Goal: Use online tool/utility: Utilize a website feature to perform a specific function

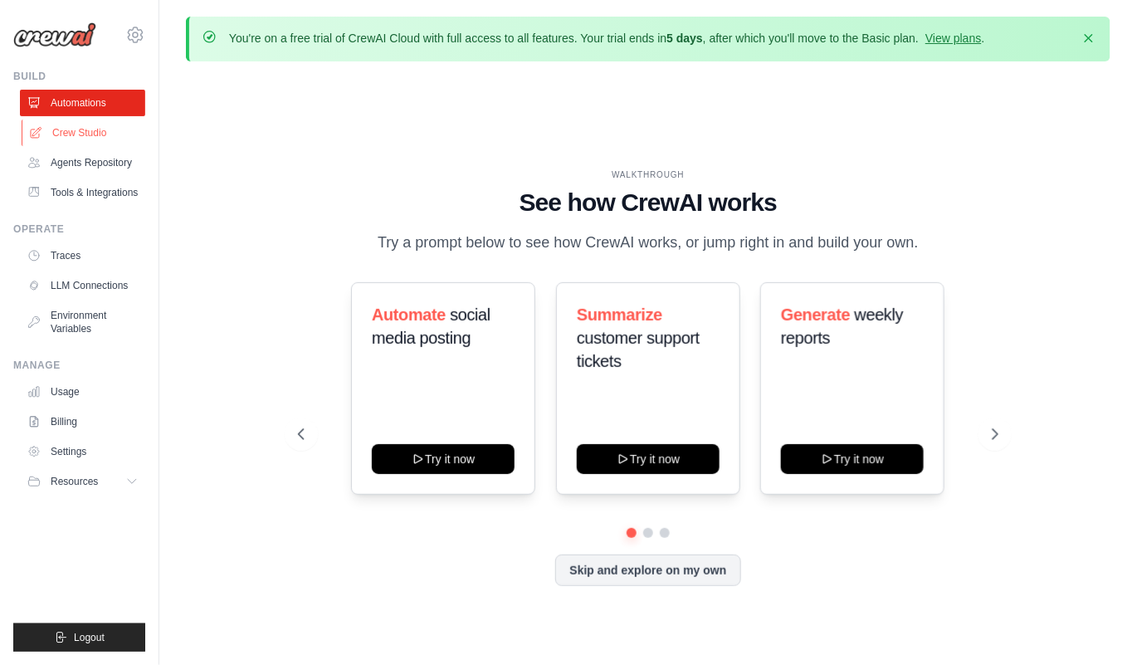
click at [71, 129] on link "Crew Studio" at bounding box center [84, 132] width 125 height 27
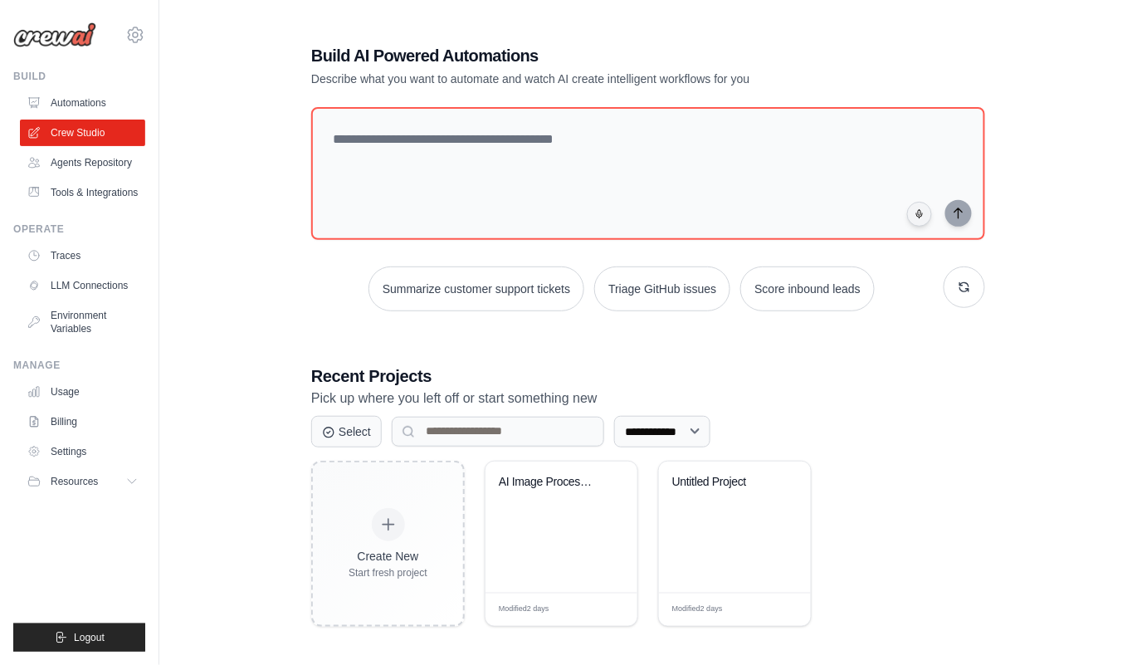
scroll to position [90, 0]
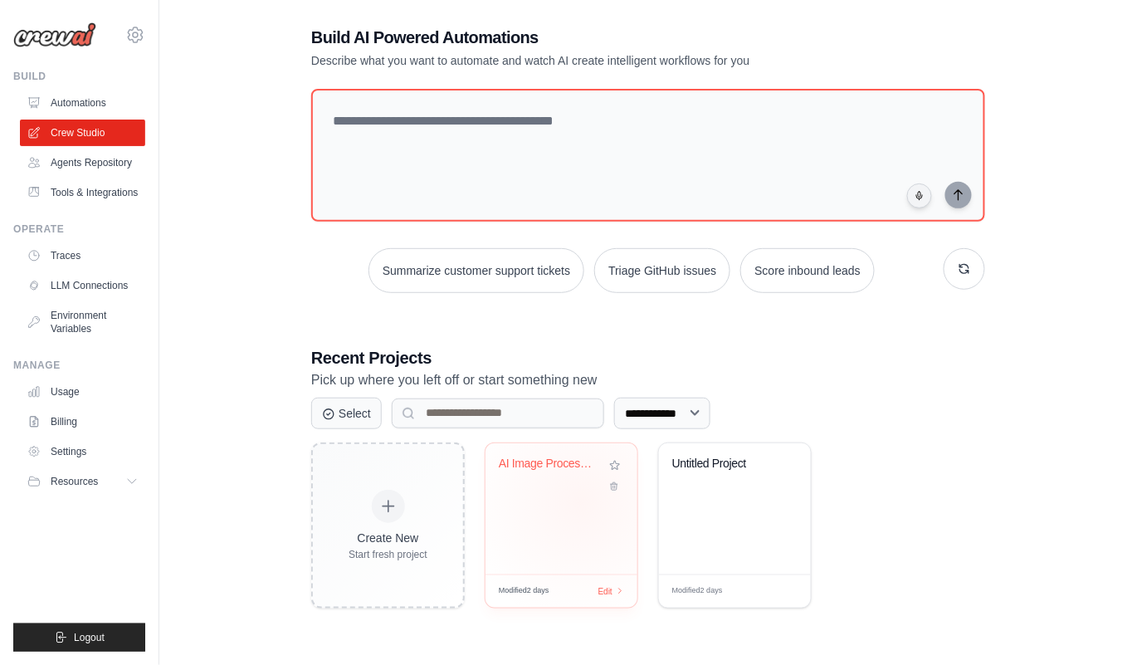
click at [577, 493] on div "AI Image Processing Pipeline" at bounding box center [561, 508] width 152 height 131
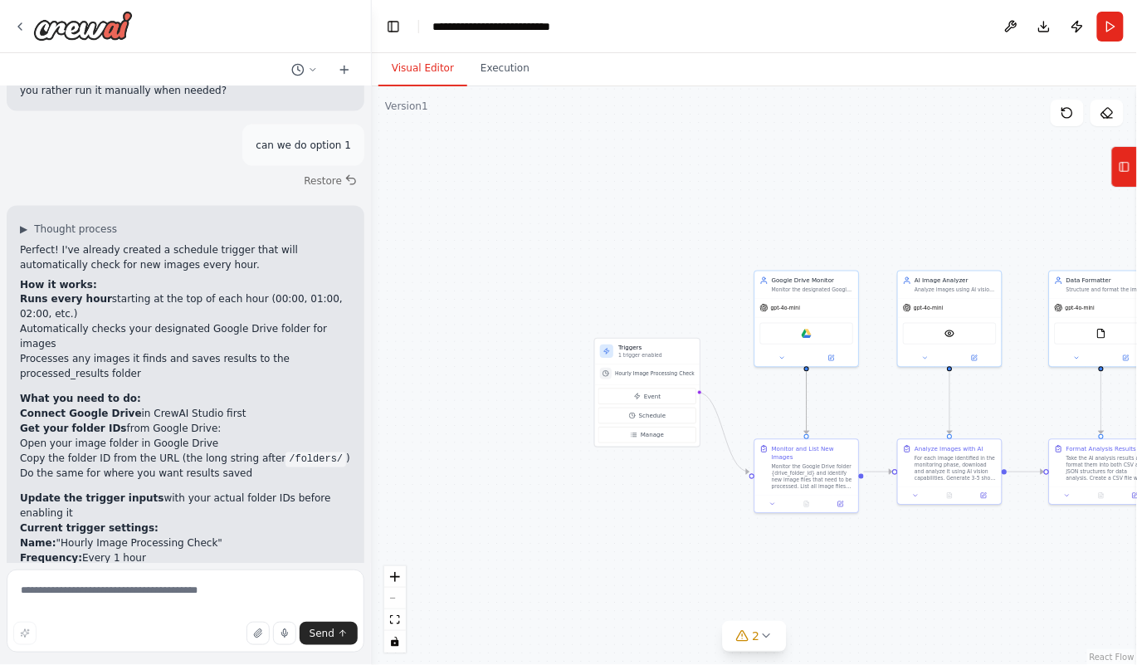
scroll to position [4073, 0]
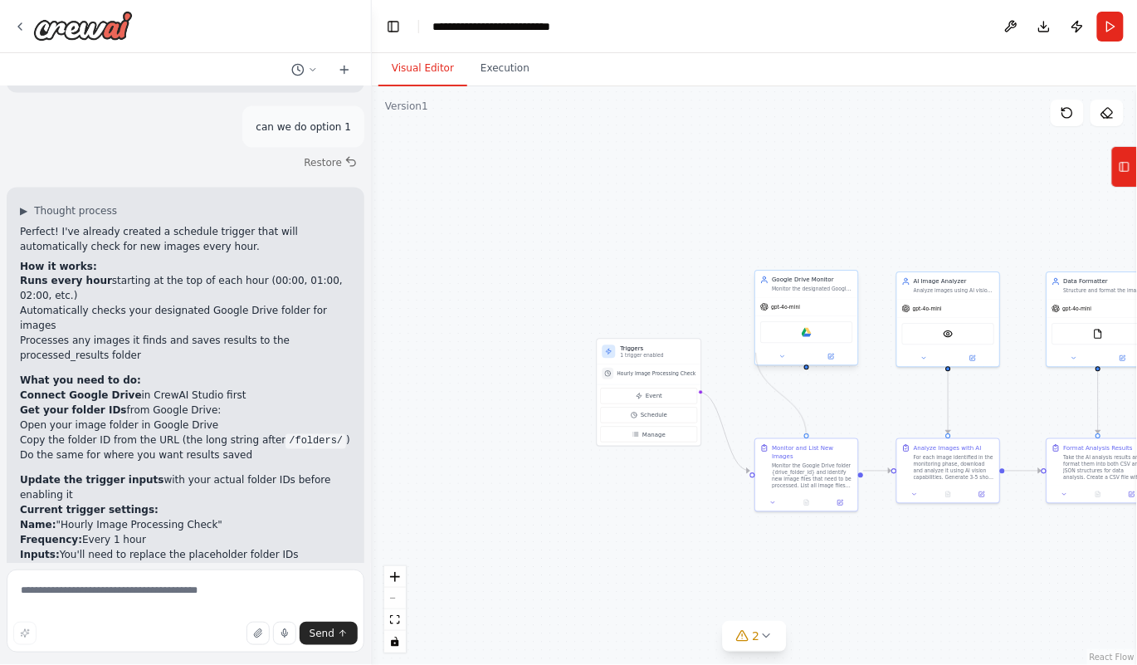
drag, startPoint x: 806, startPoint y: 374, endPoint x: 756, endPoint y: 353, distance: 54.2
click at [756, 353] on div ".deletable-edge-delete-btn { width: 20px; height: 20px; border: 0px solid #ffff…" at bounding box center [780, 375] width 384 height 290
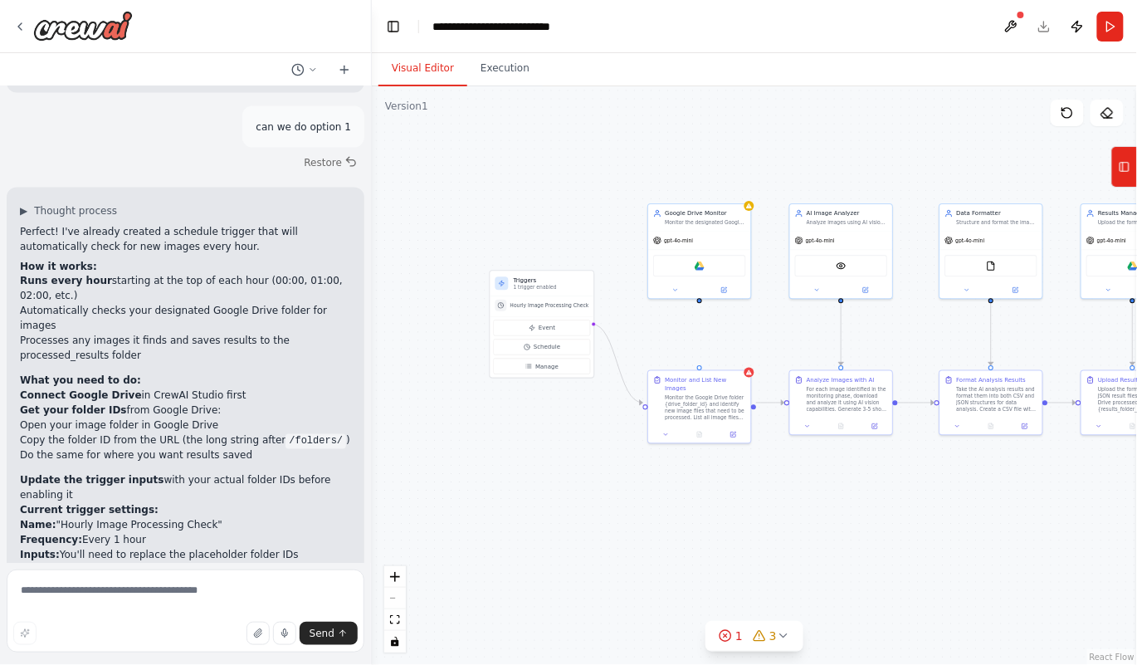
drag, startPoint x: 756, startPoint y: 387, endPoint x: 649, endPoint y: 319, distance: 126.8
click at [649, 319] on div ".deletable-edge-delete-btn { width: 20px; height: 20px; border: 0px solid #ffff…" at bounding box center [754, 375] width 765 height 578
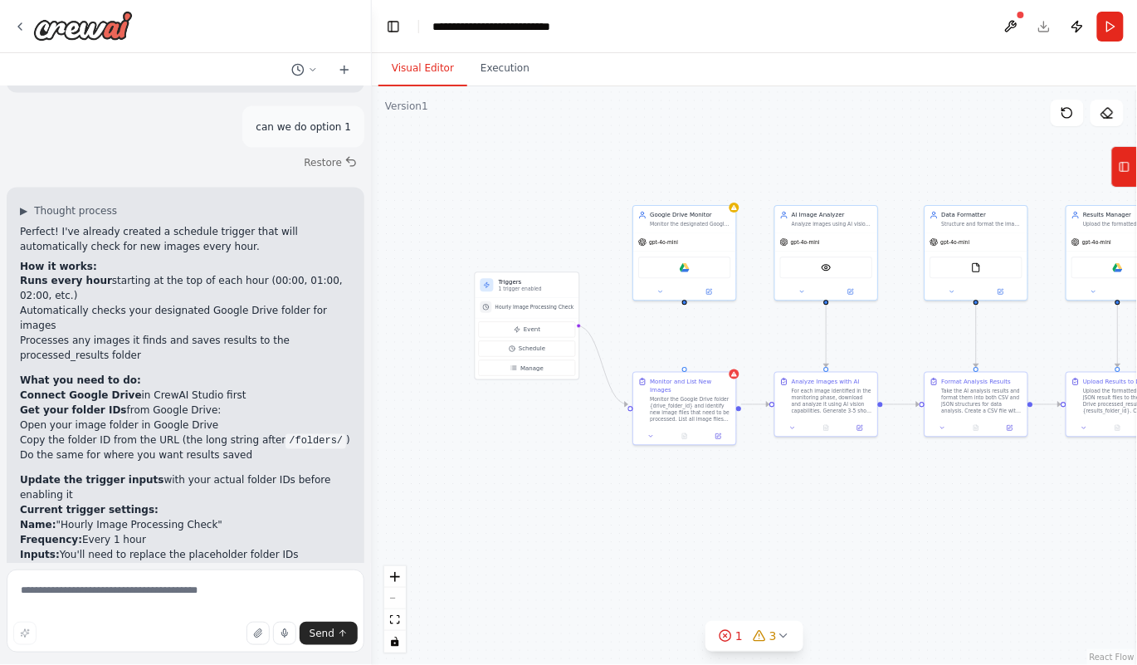
drag, startPoint x: 702, startPoint y: 305, endPoint x: 686, endPoint y: 307, distance: 15.8
click at [686, 307] on div ".deletable-edge-delete-btn { width: 20px; height: 20px; border: 0px solid #ffff…" at bounding box center [754, 375] width 765 height 578
drag, startPoint x: 684, startPoint y: 299, endPoint x: 683, endPoint y: 369, distance: 69.7
click at [683, 369] on div "Triggers 1 trigger enabled Hourly Image Processing Check Event Schedule Manage …" at bounding box center [657, 308] width 384 height 290
click at [657, 509] on div ".deletable-edge-delete-btn { width: 20px; height: 20px; border: 0px solid #ffff…" at bounding box center [754, 375] width 765 height 578
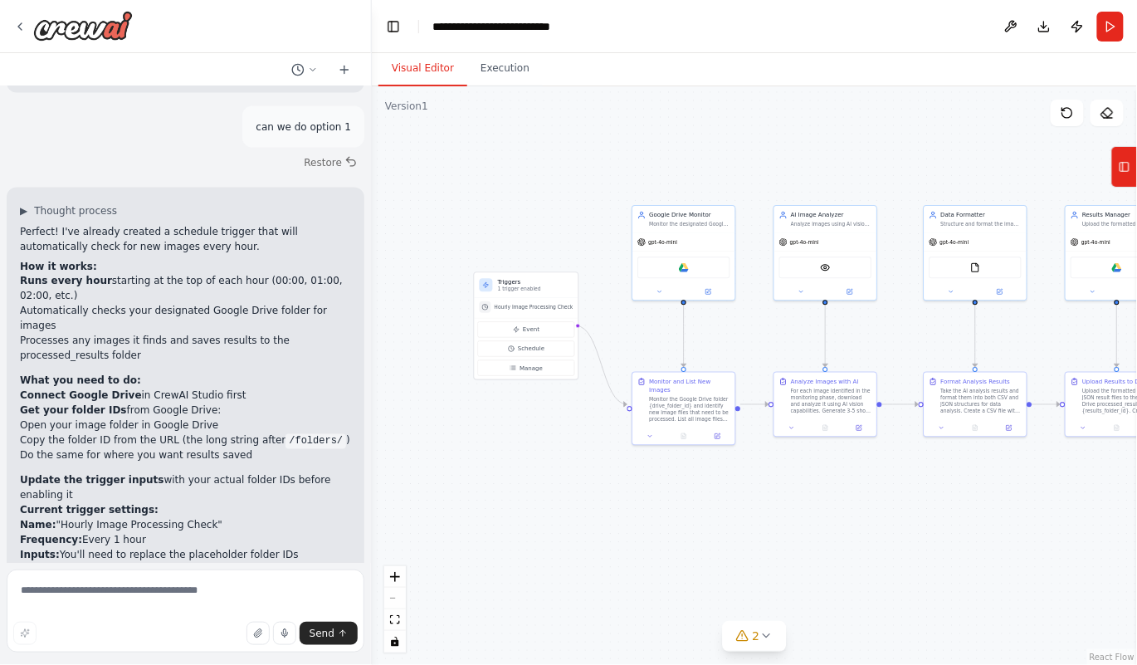
click at [715, 526] on div ".deletable-edge-delete-btn { width: 20px; height: 20px; border: 0px solid #ffff…" at bounding box center [754, 375] width 765 height 578
click at [1107, 27] on button "Run" at bounding box center [1110, 27] width 27 height 30
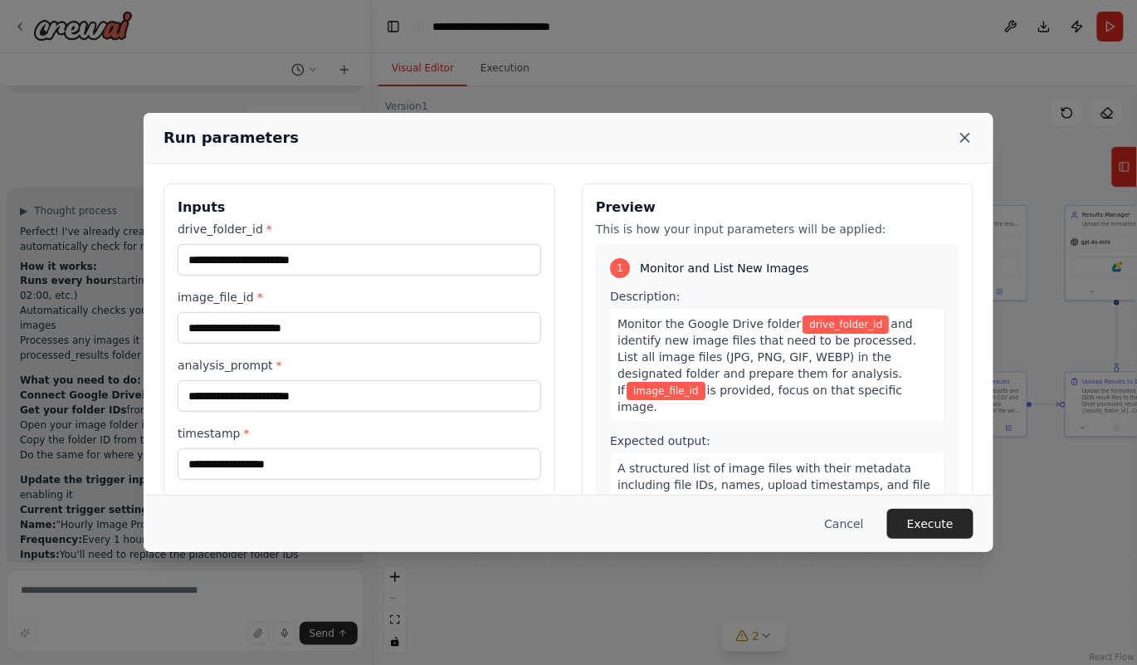
click at [972, 139] on icon at bounding box center [965, 137] width 17 height 17
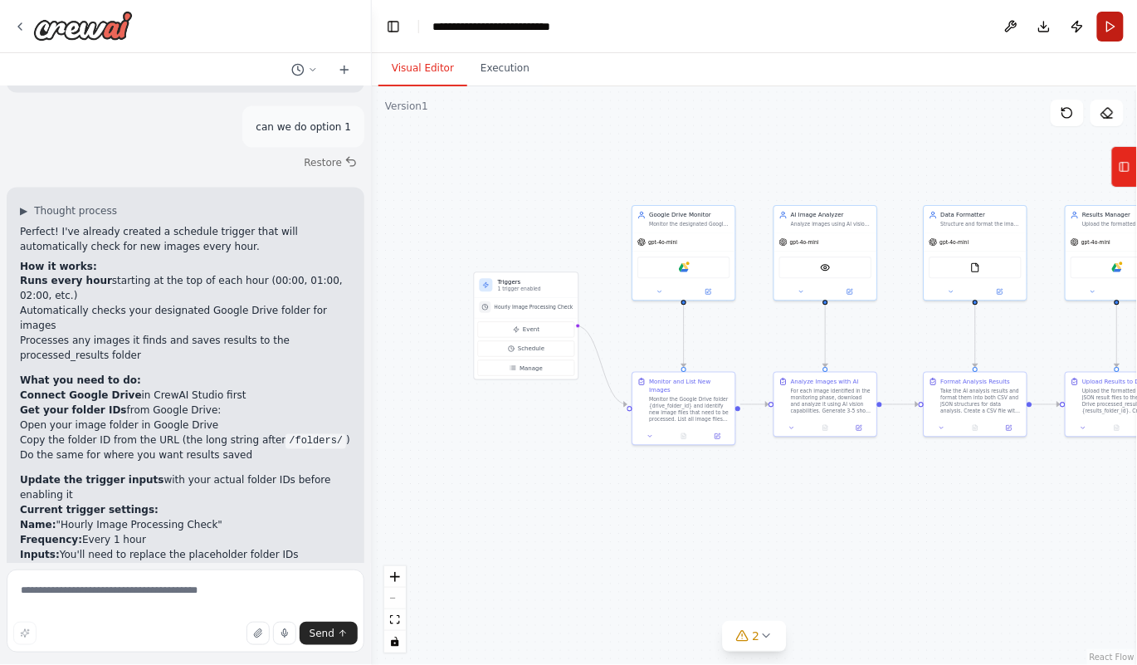
click at [1117, 24] on button "Run" at bounding box center [1110, 27] width 27 height 30
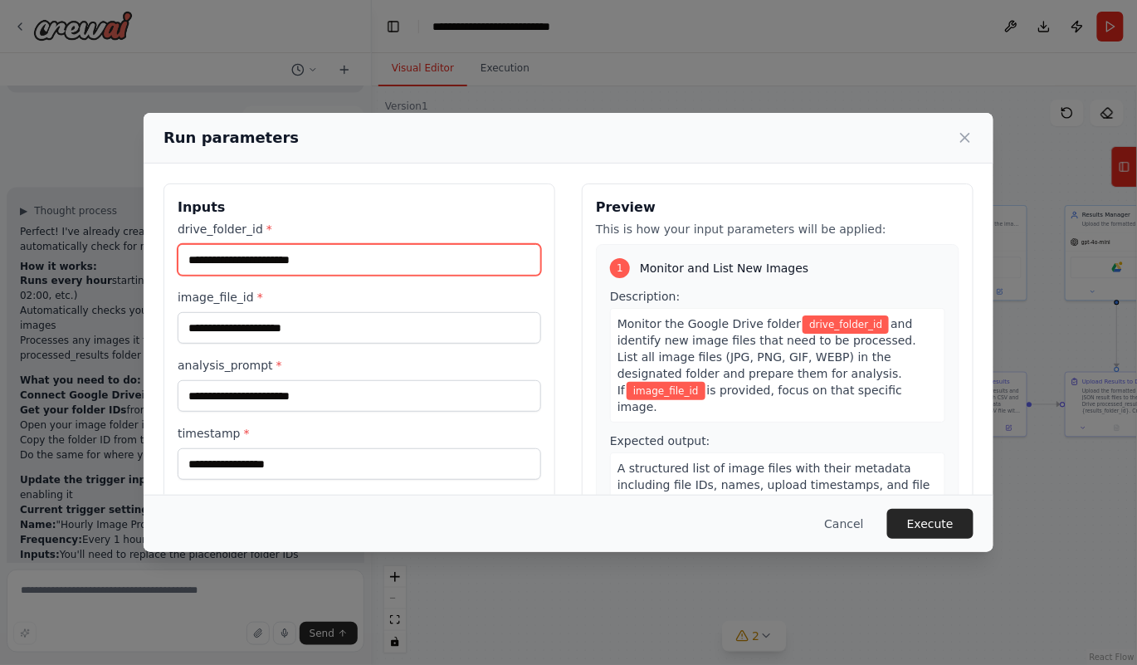
drag, startPoint x: 197, startPoint y: 260, endPoint x: 382, endPoint y: 261, distance: 185.0
click at [382, 261] on input "drive_folder_id *" at bounding box center [359, 260] width 363 height 32
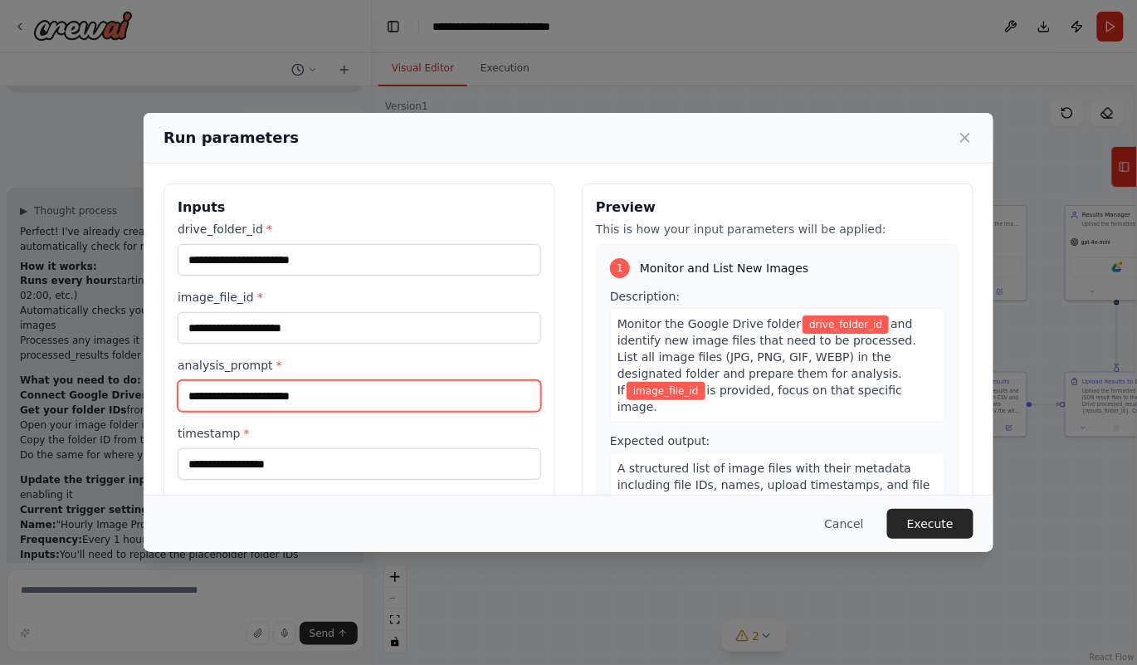
click at [184, 396] on input "analysis_prompt *" at bounding box center [359, 396] width 363 height 32
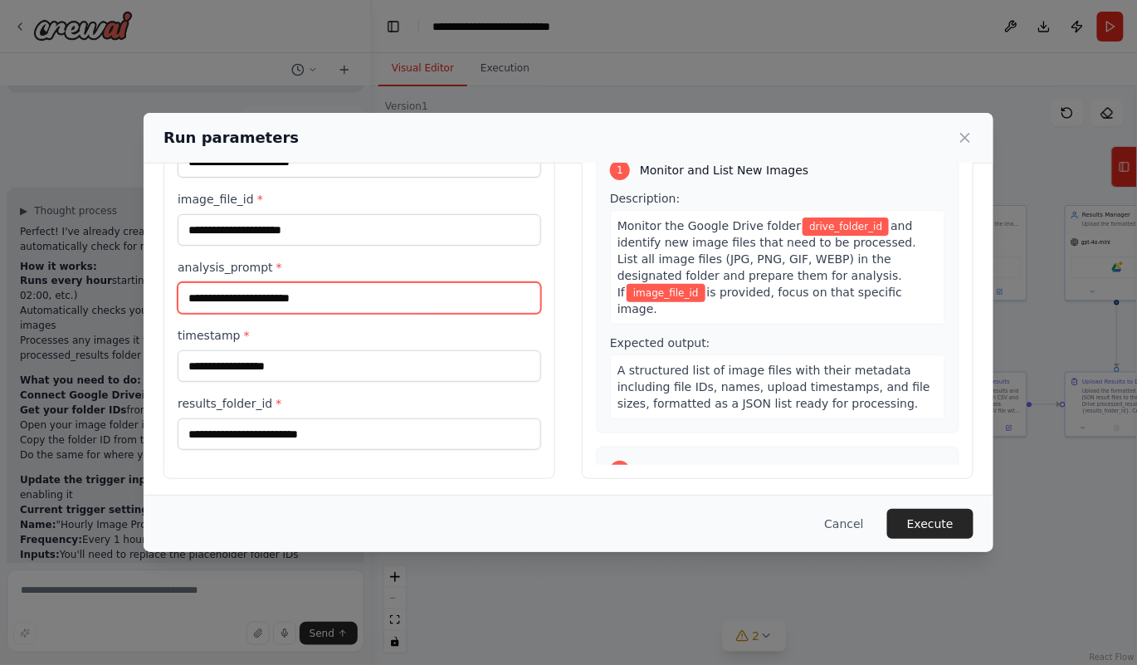
scroll to position [102, 0]
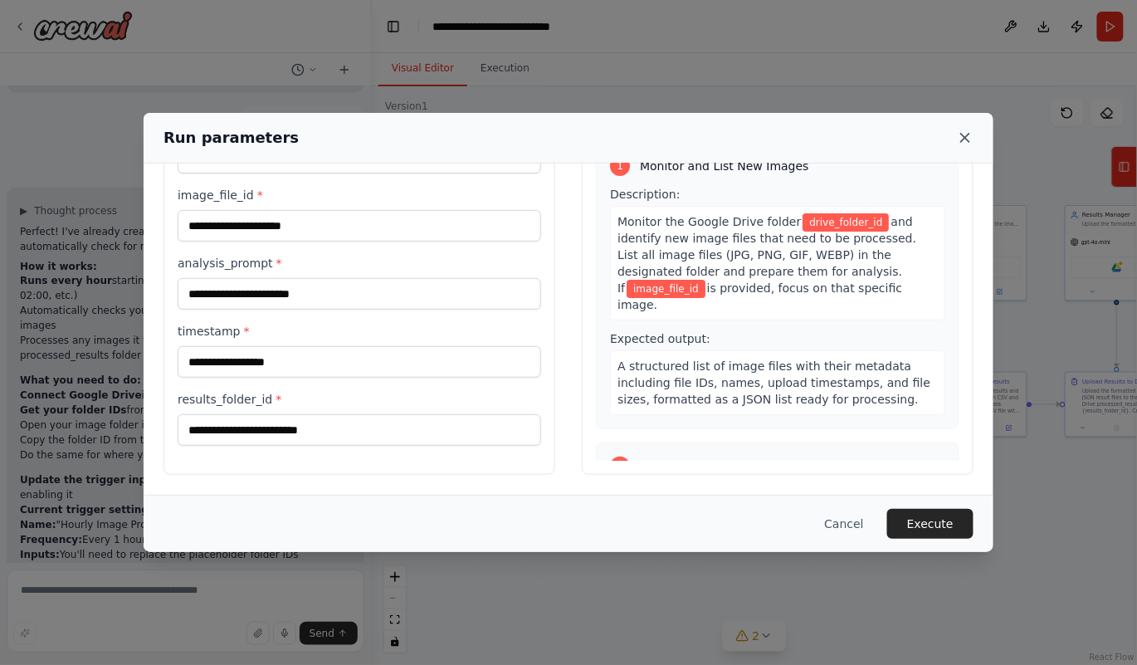
click at [967, 133] on icon at bounding box center [965, 137] width 17 height 17
